Goal: Transaction & Acquisition: Download file/media

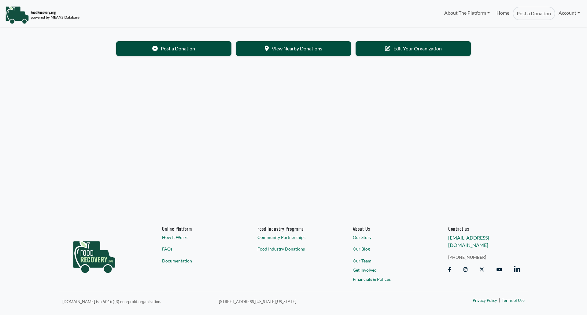
select select "Language Translate Widget"
click at [574, 16] on link "Account" at bounding box center [570, 13] width 28 height 12
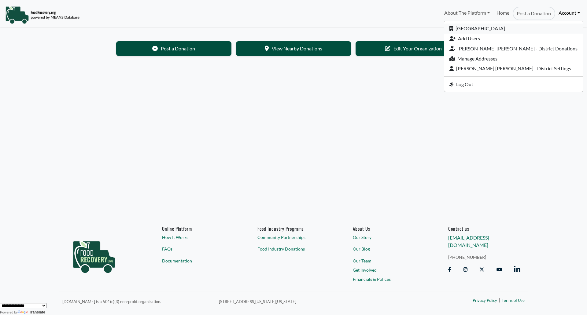
click at [504, 30] on link "[GEOGRAPHIC_DATA]" at bounding box center [514, 29] width 139 height 10
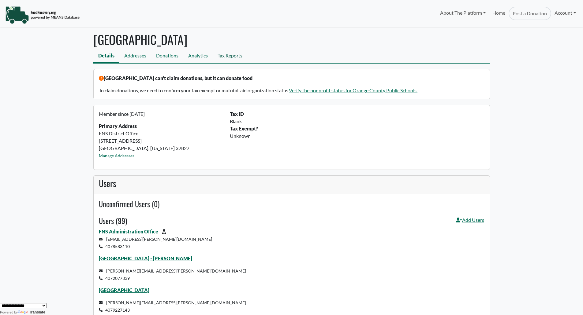
click at [238, 57] on link "Tax Reports" at bounding box center [230, 57] width 35 height 14
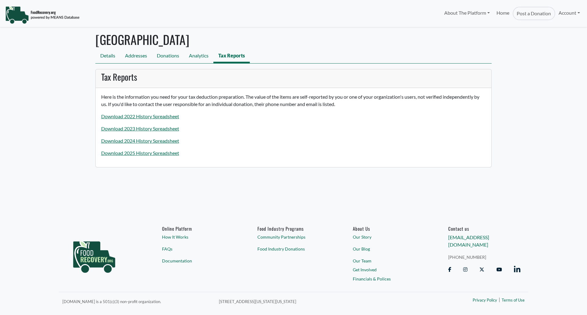
select select "Language Translate Widget"
click at [159, 156] on p "Download 2025 History Spreadsheet" at bounding box center [293, 153] width 385 height 7
click at [160, 152] on link "Download 2025 History Spreadsheet" at bounding box center [140, 153] width 78 height 6
